Goal: Information Seeking & Learning: Stay updated

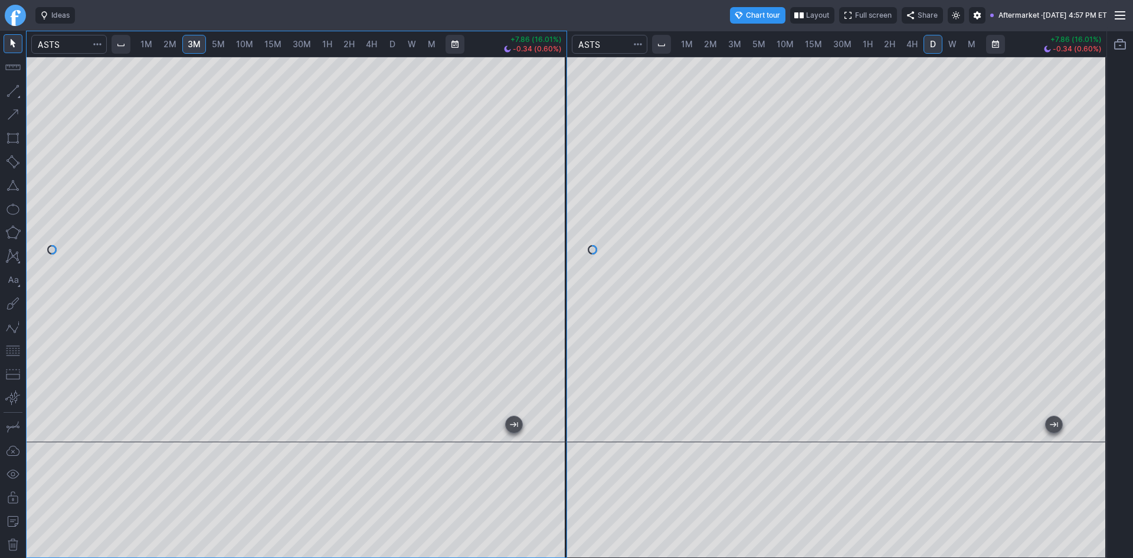
drag, startPoint x: 555, startPoint y: 136, endPoint x: 559, endPoint y: 181, distance: 45.0
click at [559, 181] on div at bounding box center [554, 246] width 25 height 356
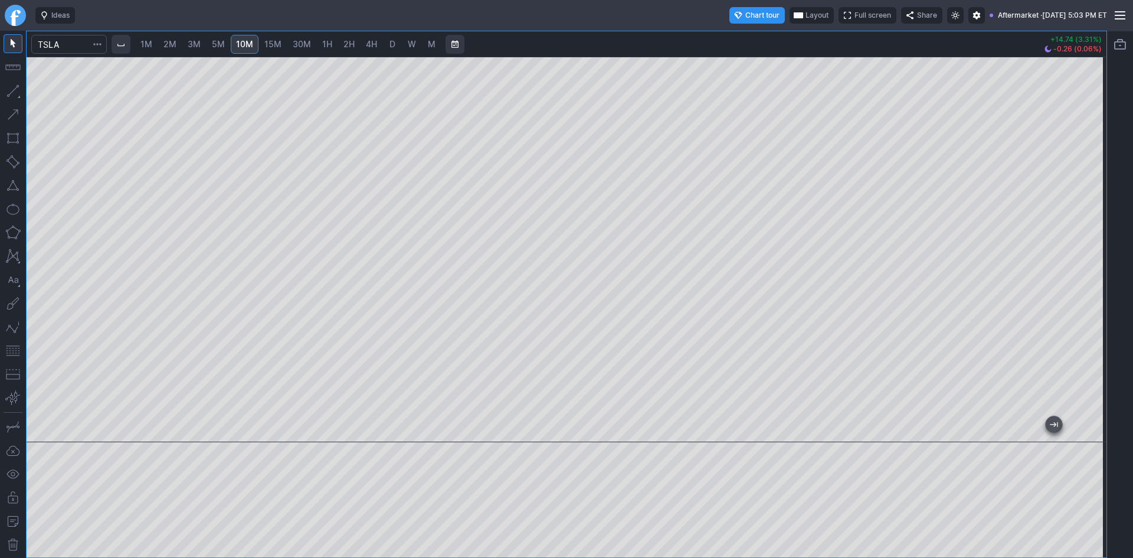
click at [149, 41] on span "1M" at bounding box center [146, 44] width 12 height 10
click at [171, 43] on span "2M" at bounding box center [169, 44] width 13 height 10
